Goal: Task Accomplishment & Management: Use online tool/utility

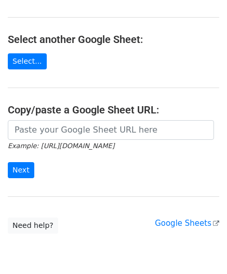
scroll to position [104, 0]
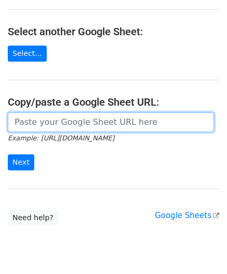
click at [48, 122] on input "url" at bounding box center [111, 123] width 206 height 20
paste input "[URL][DOMAIN_NAME]"
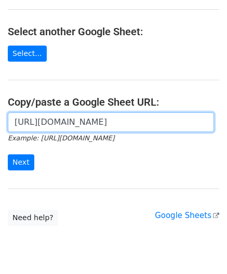
scroll to position [0, 217]
type input "[URL][DOMAIN_NAME]"
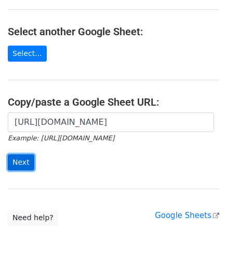
scroll to position [0, 0]
click at [22, 163] on input "Next" at bounding box center [21, 163] width 26 height 16
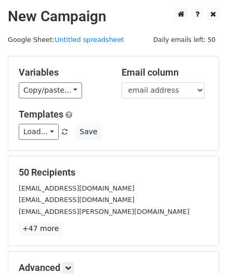
scroll to position [127, 0]
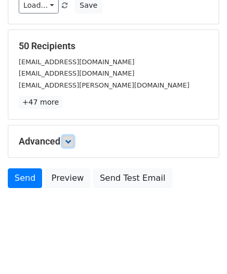
click at [71, 139] on icon at bounding box center [68, 142] width 6 height 6
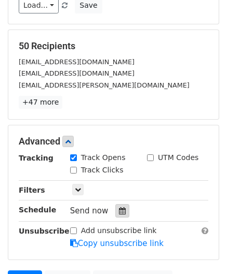
click at [119, 208] on icon at bounding box center [122, 211] width 7 height 7
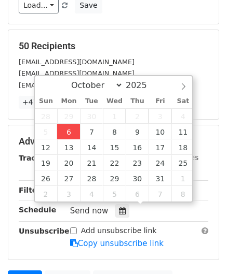
type input "2025-10-06 12:00"
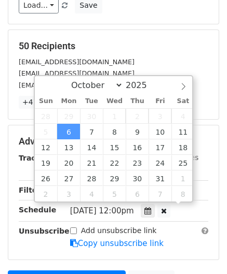
scroll to position [0, 0]
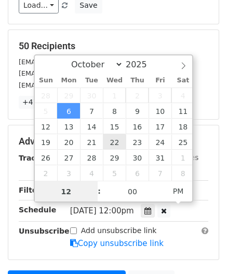
paste input "Hour"
type input "2"
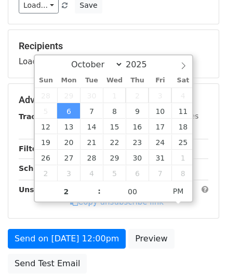
type input "2025-10-06 14:00"
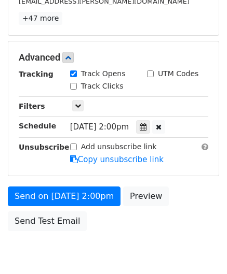
scroll to position [252, 0]
